Goal: Task Accomplishment & Management: Manage account settings

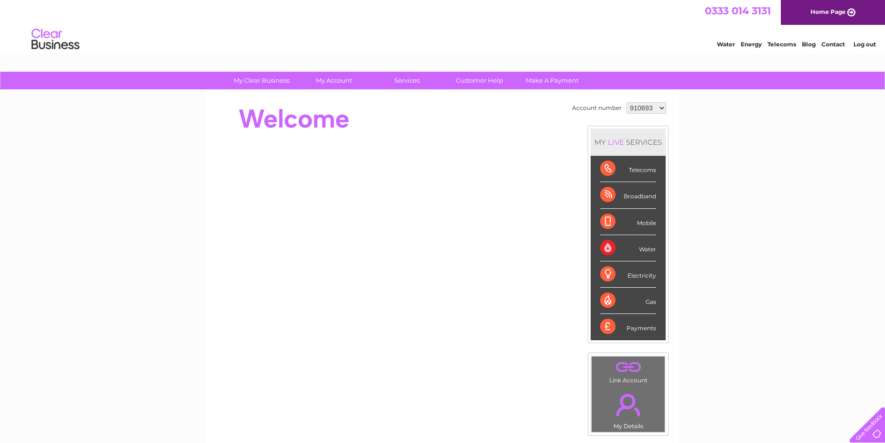
select select "1108139"
click option "1108139" at bounding box center [0, 0] width 0 height 0
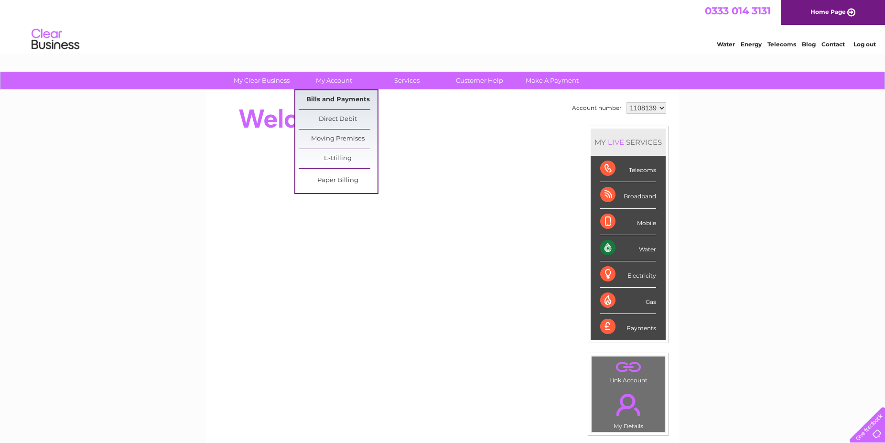
click at [325, 99] on link "Bills and Payments" at bounding box center [338, 99] width 79 height 19
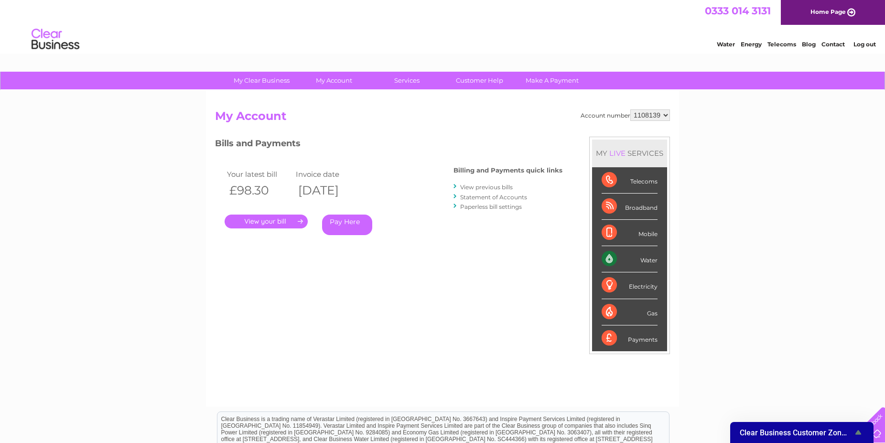
click at [866, 47] on link "Log out" at bounding box center [864, 44] width 22 height 7
